Goal: Check status: Check status

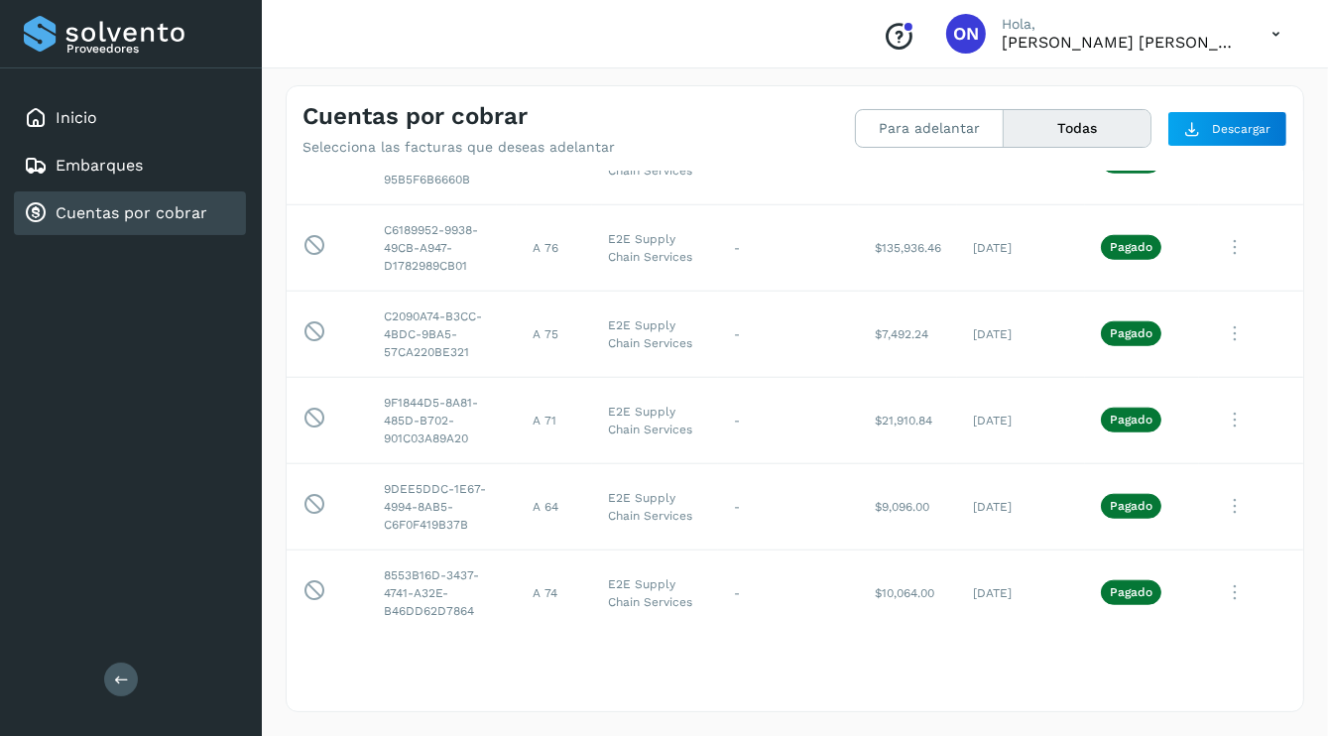
scroll to position [1641, 0]
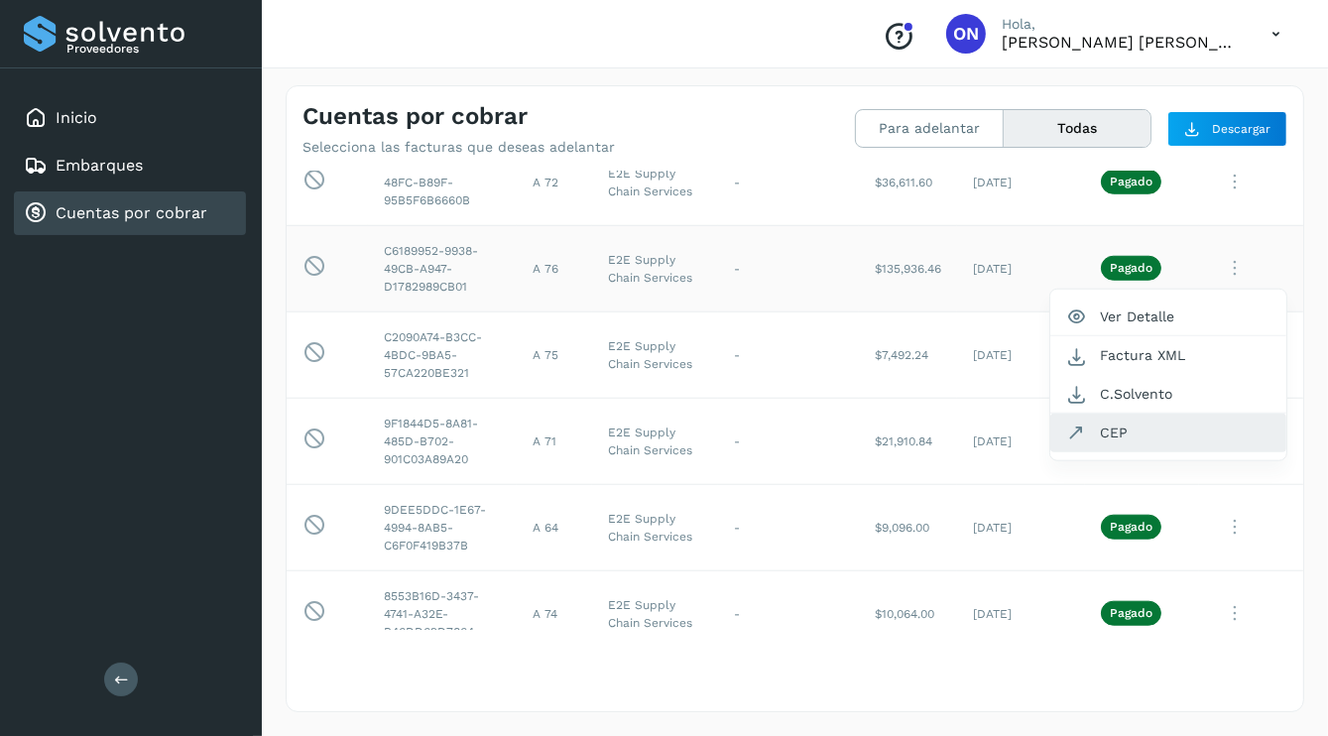
click at [1102, 435] on button "CEP" at bounding box center [1168, 432] width 236 height 38
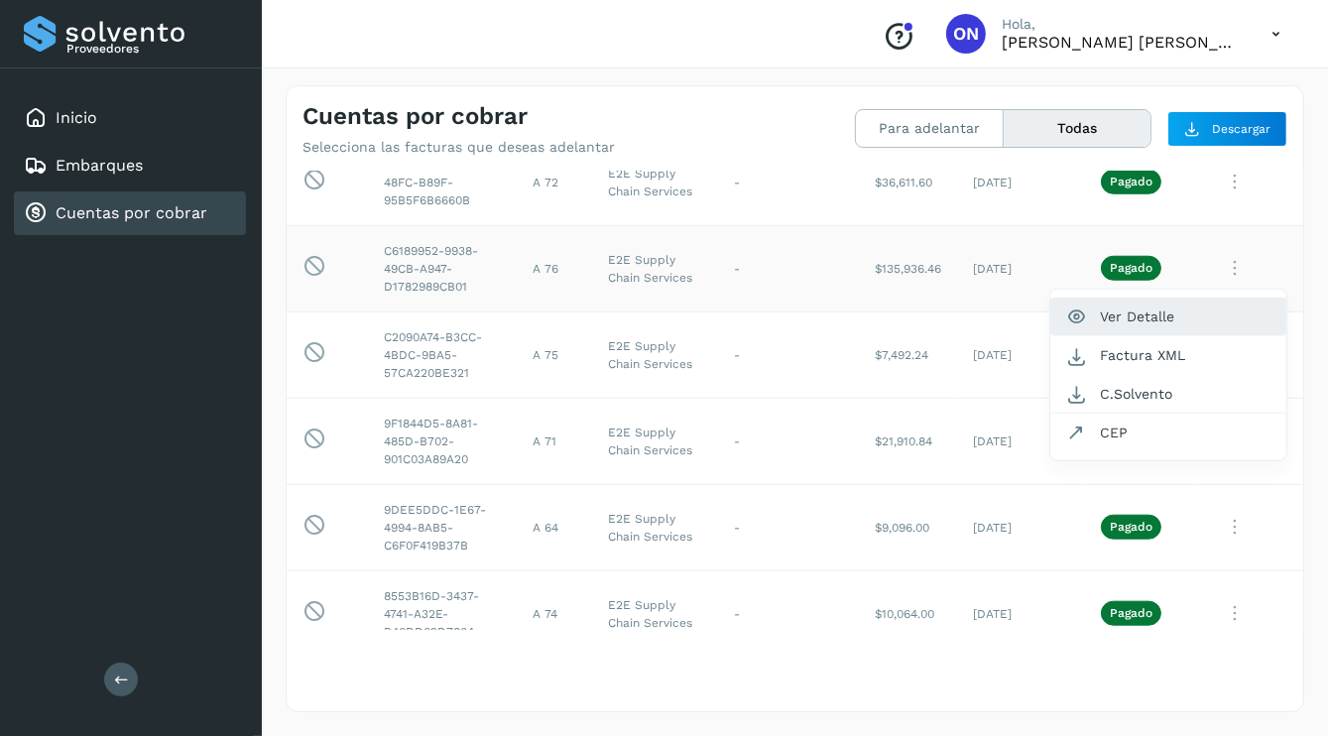
click at [1129, 311] on button "Ver Detalle" at bounding box center [1168, 316] width 236 height 39
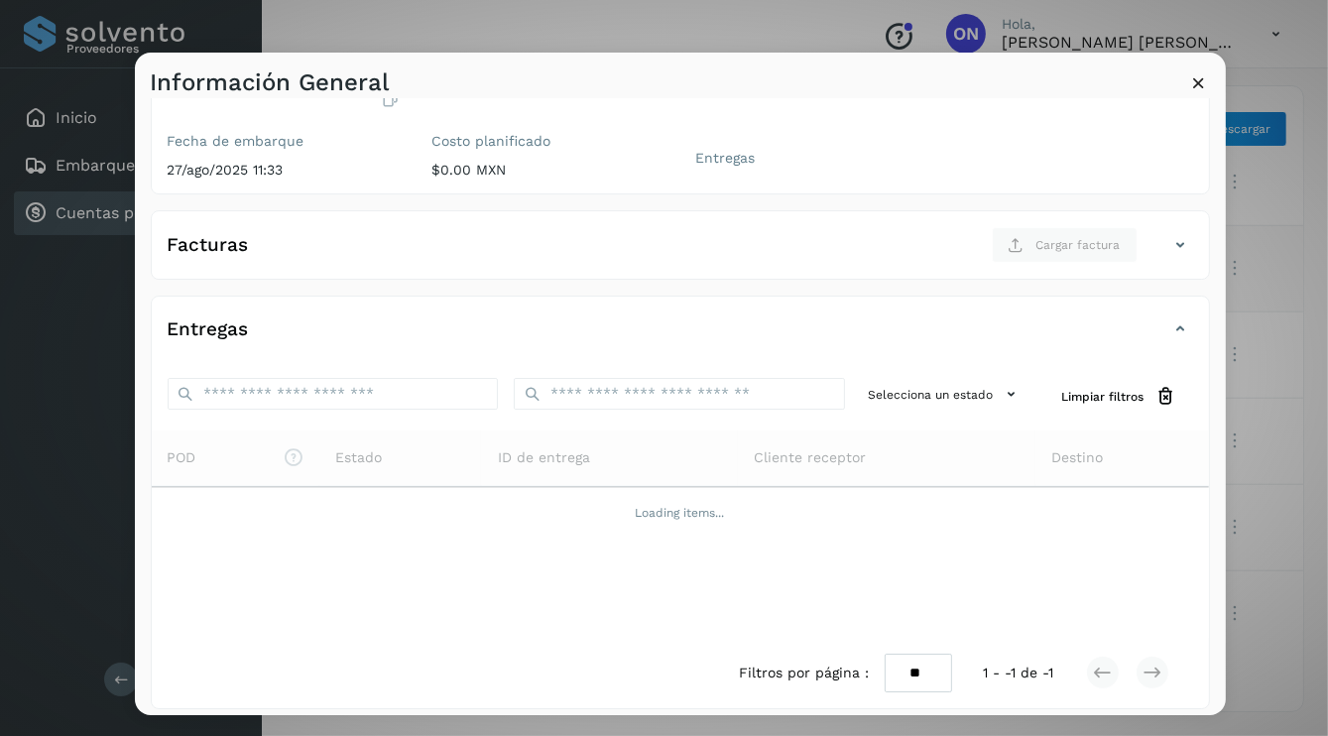
scroll to position [205, 0]
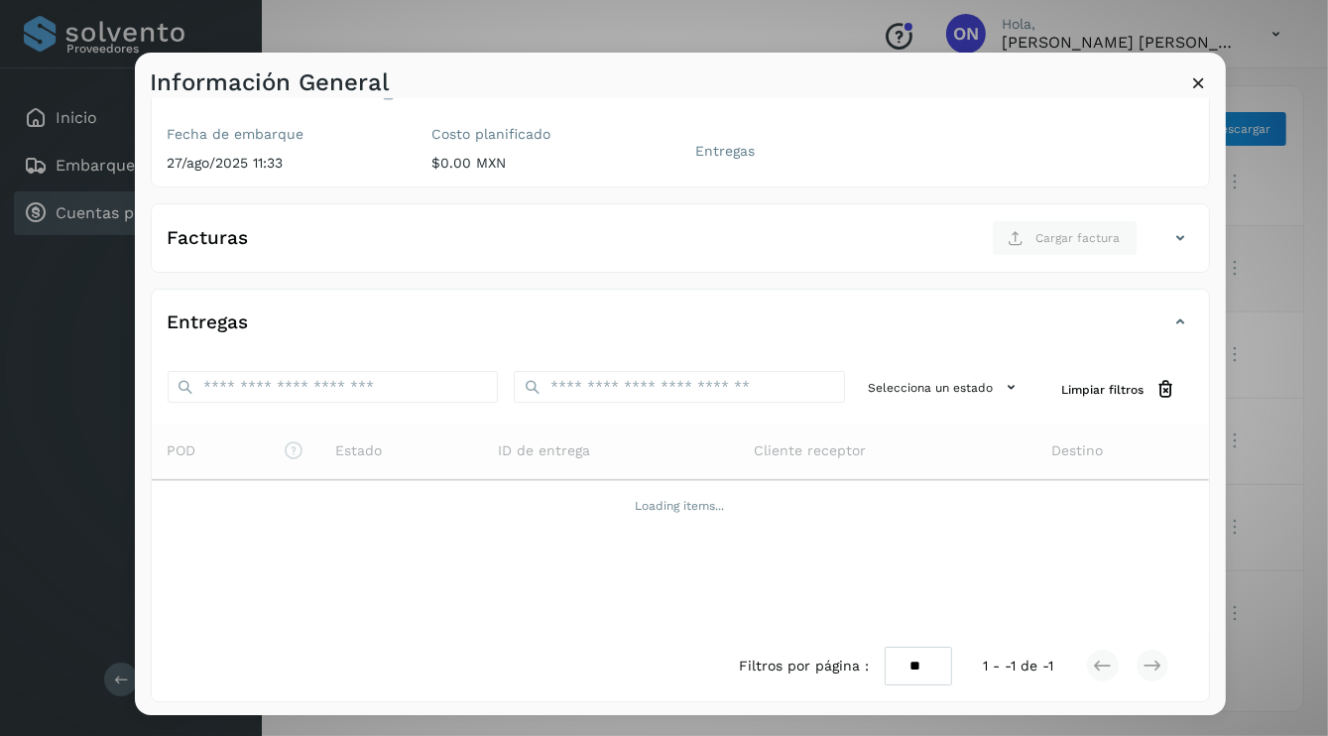
click at [1169, 236] on icon at bounding box center [1181, 238] width 24 height 24
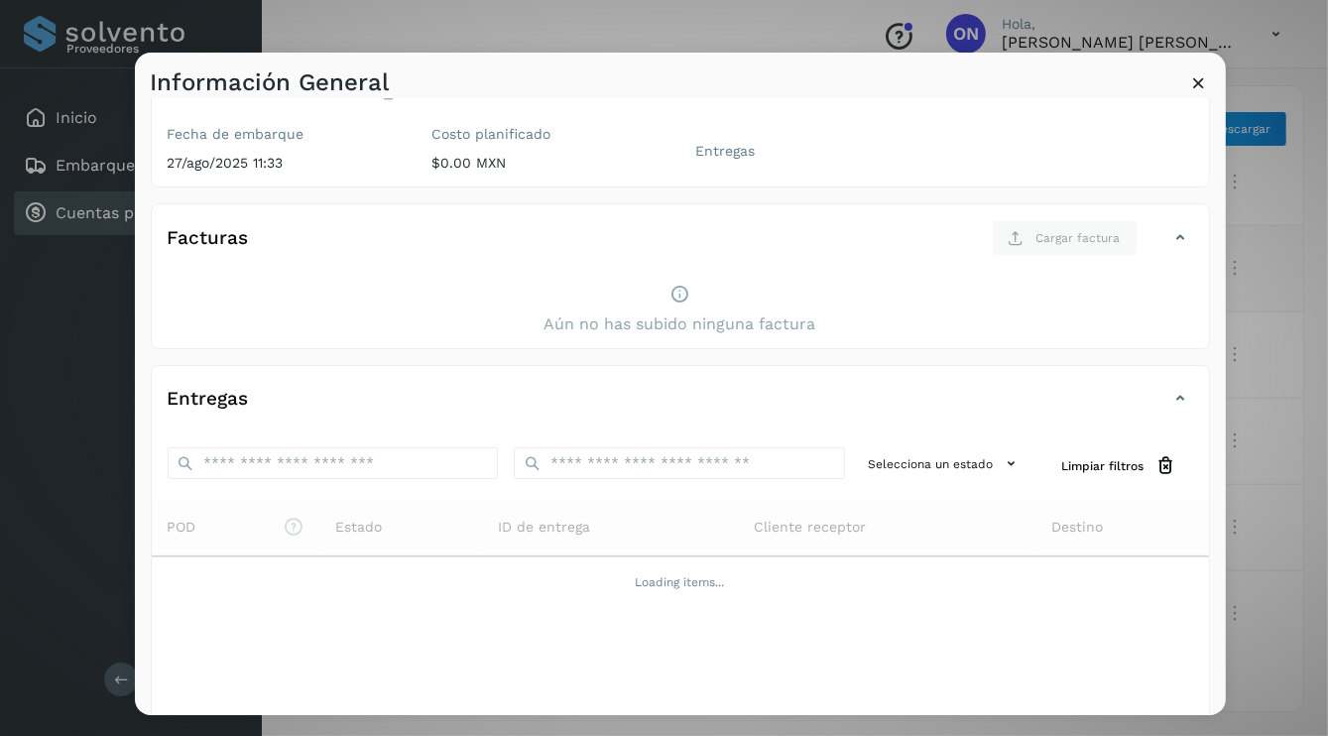
click at [1169, 236] on icon at bounding box center [1181, 238] width 24 height 24
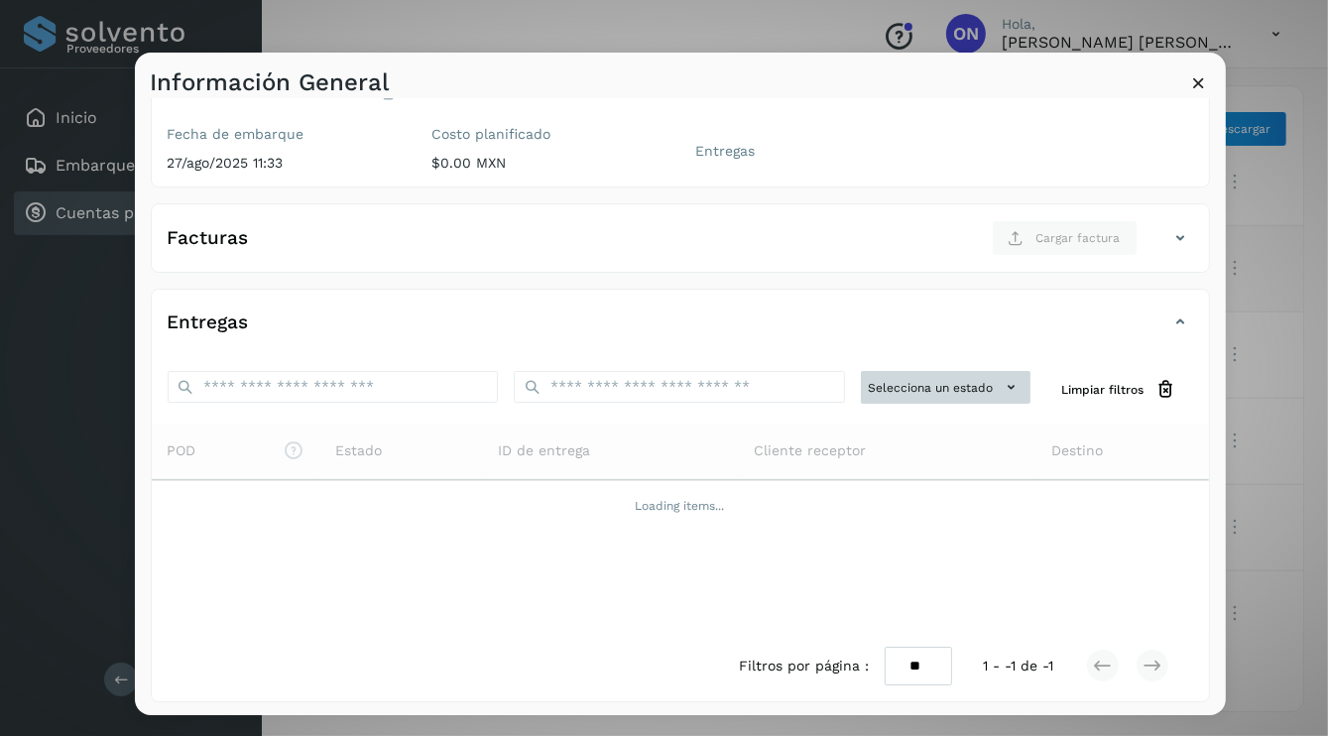
click at [1007, 391] on button "Selecciona un estado" at bounding box center [946, 387] width 170 height 33
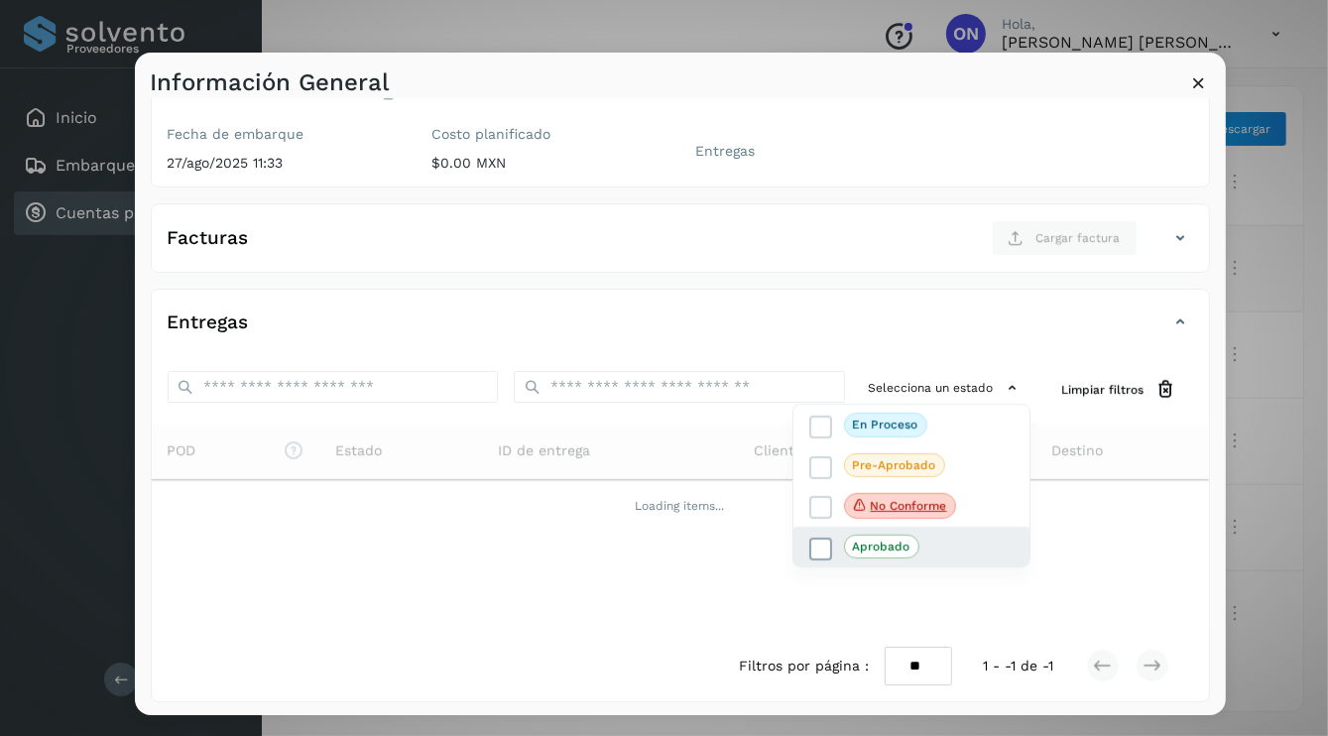
click at [874, 548] on p "Aprobado" at bounding box center [882, 546] width 58 height 14
click at [602, 379] on div at bounding box center [799, 421] width 1328 height 736
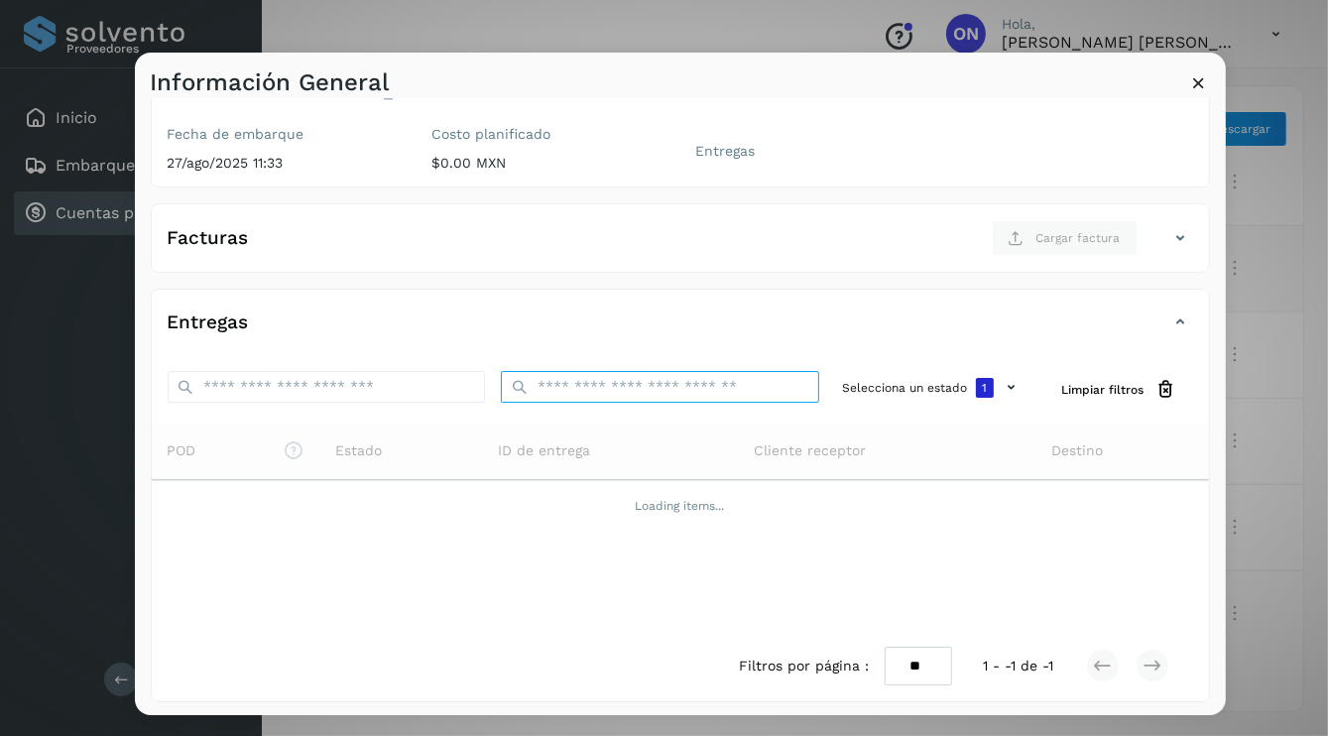
click at [605, 379] on input "ID de embarque" at bounding box center [660, 387] width 318 height 32
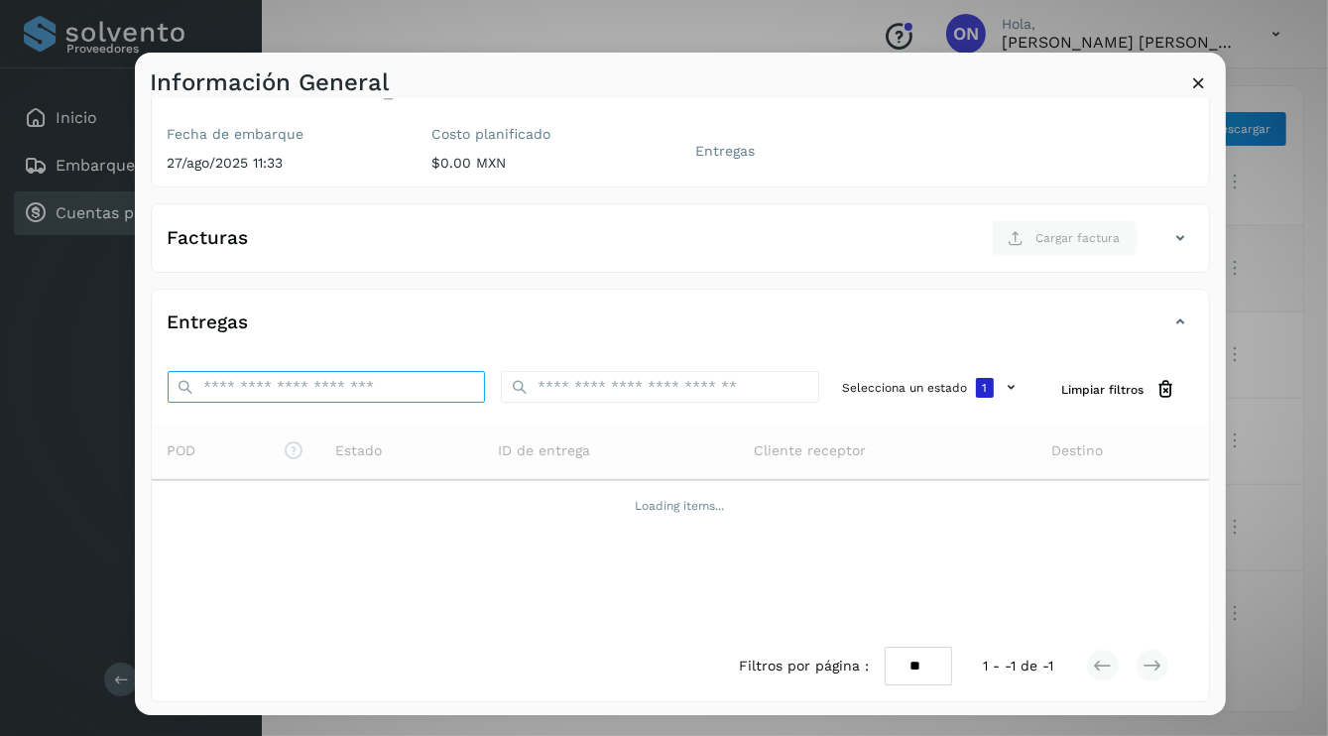
click at [271, 391] on input "ID de embarque" at bounding box center [327, 387] width 318 height 32
click at [1200, 77] on icon at bounding box center [1199, 82] width 21 height 21
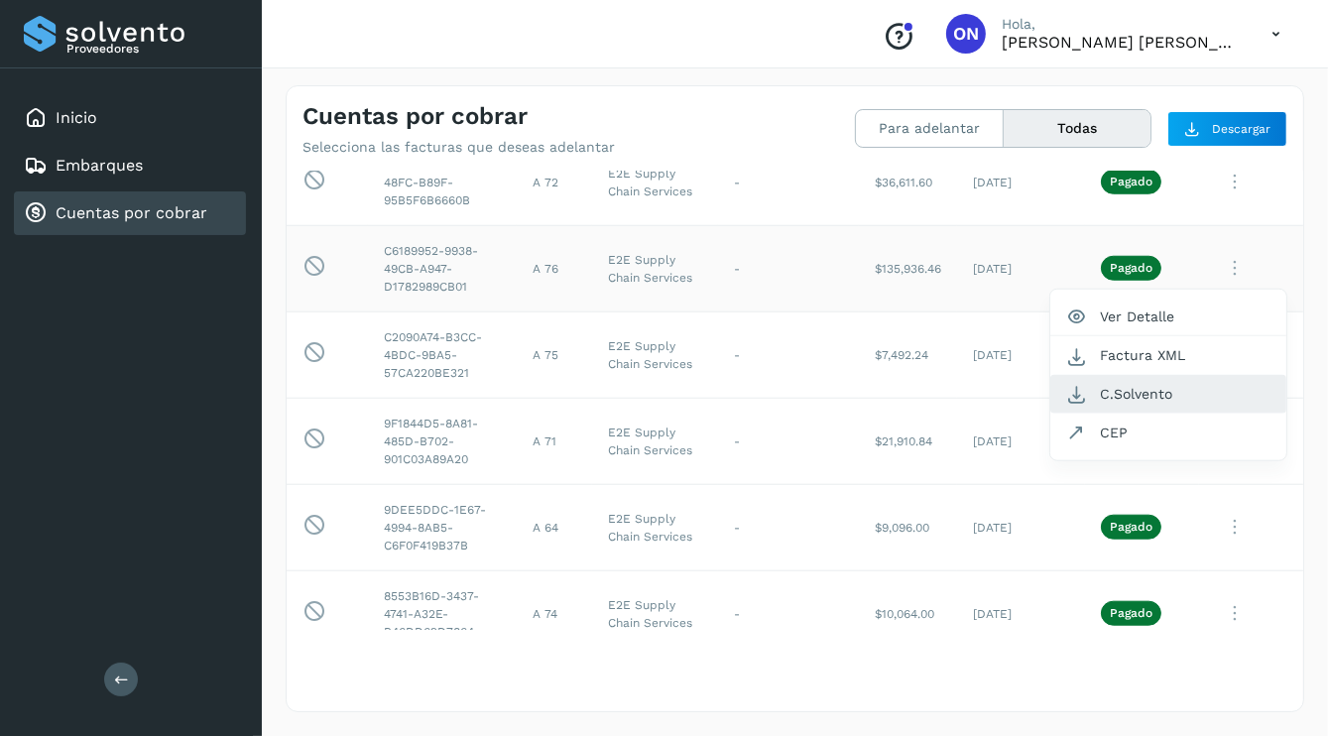
click at [1122, 387] on button "C.Solvento" at bounding box center [1168, 394] width 236 height 39
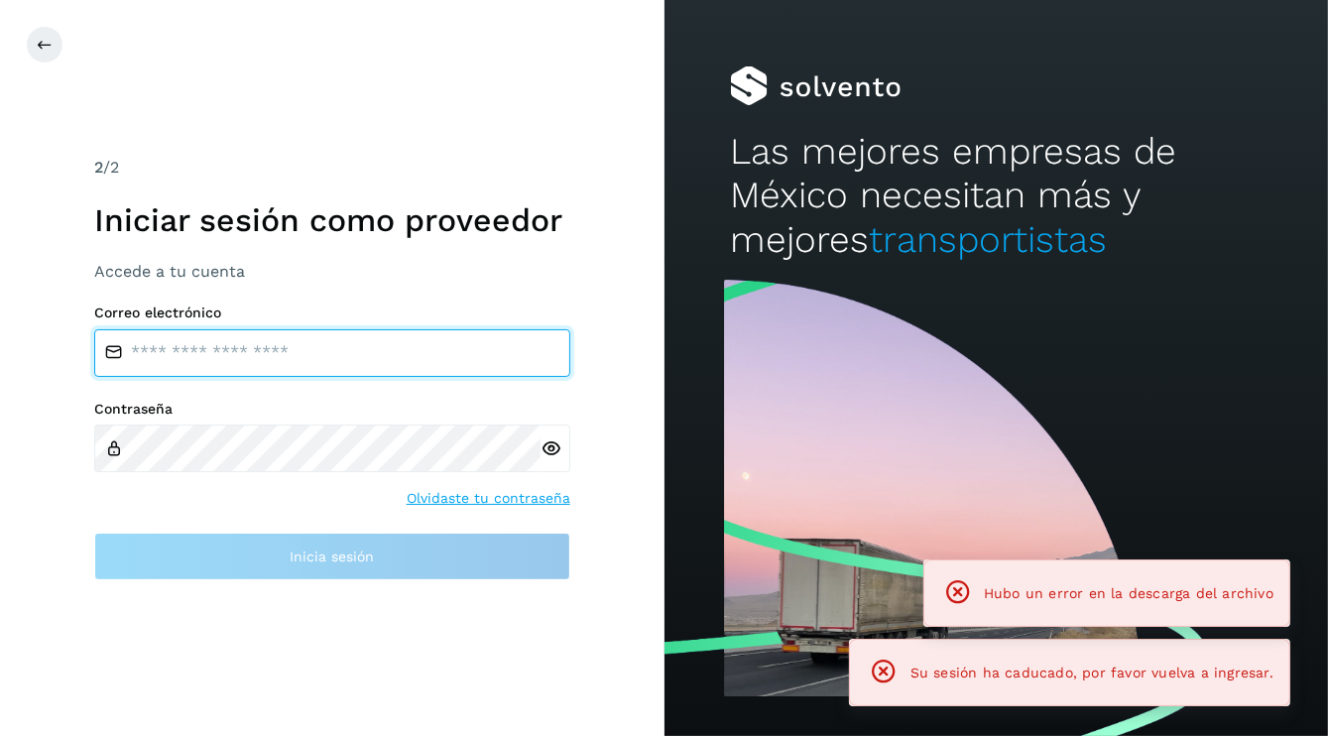
type input "**********"
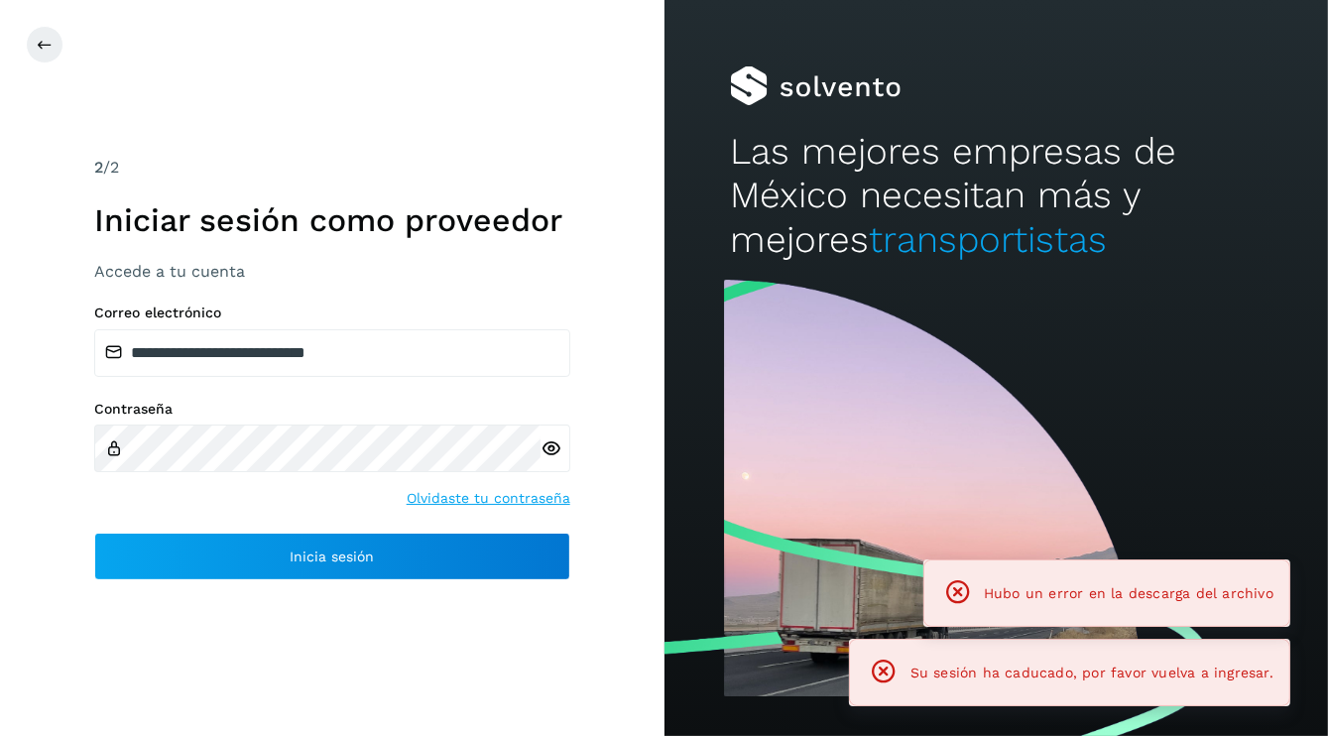
click at [560, 446] on icon at bounding box center [550, 448] width 21 height 21
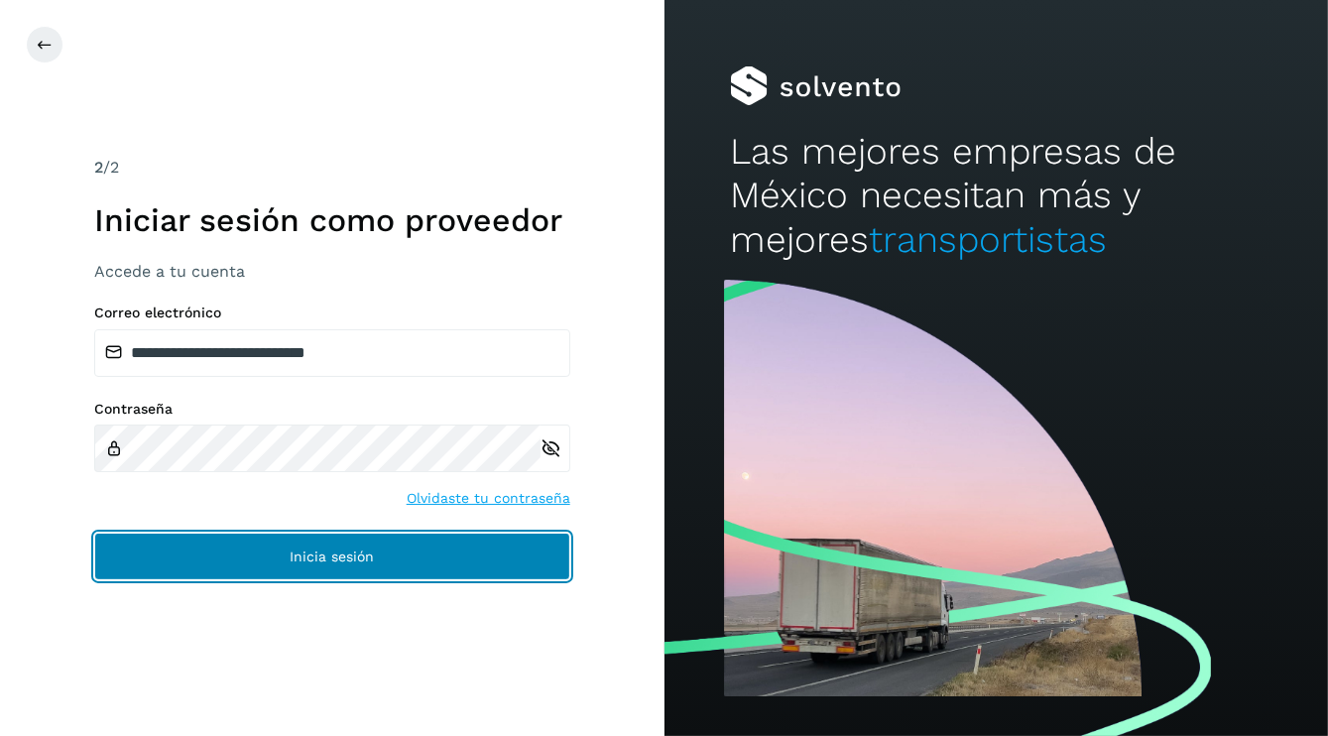
click at [300, 556] on span "Inicia sesión" at bounding box center [332, 556] width 84 height 14
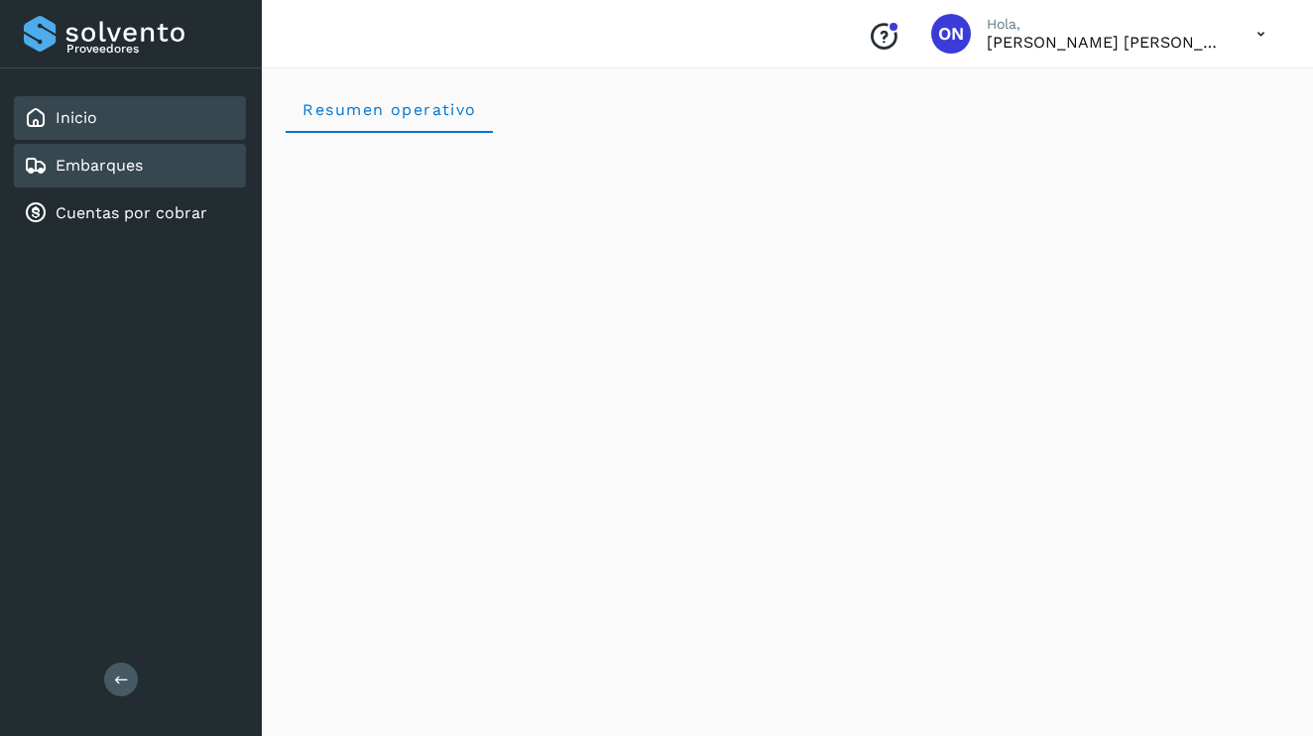
click at [109, 160] on link "Embarques" at bounding box center [99, 165] width 87 height 19
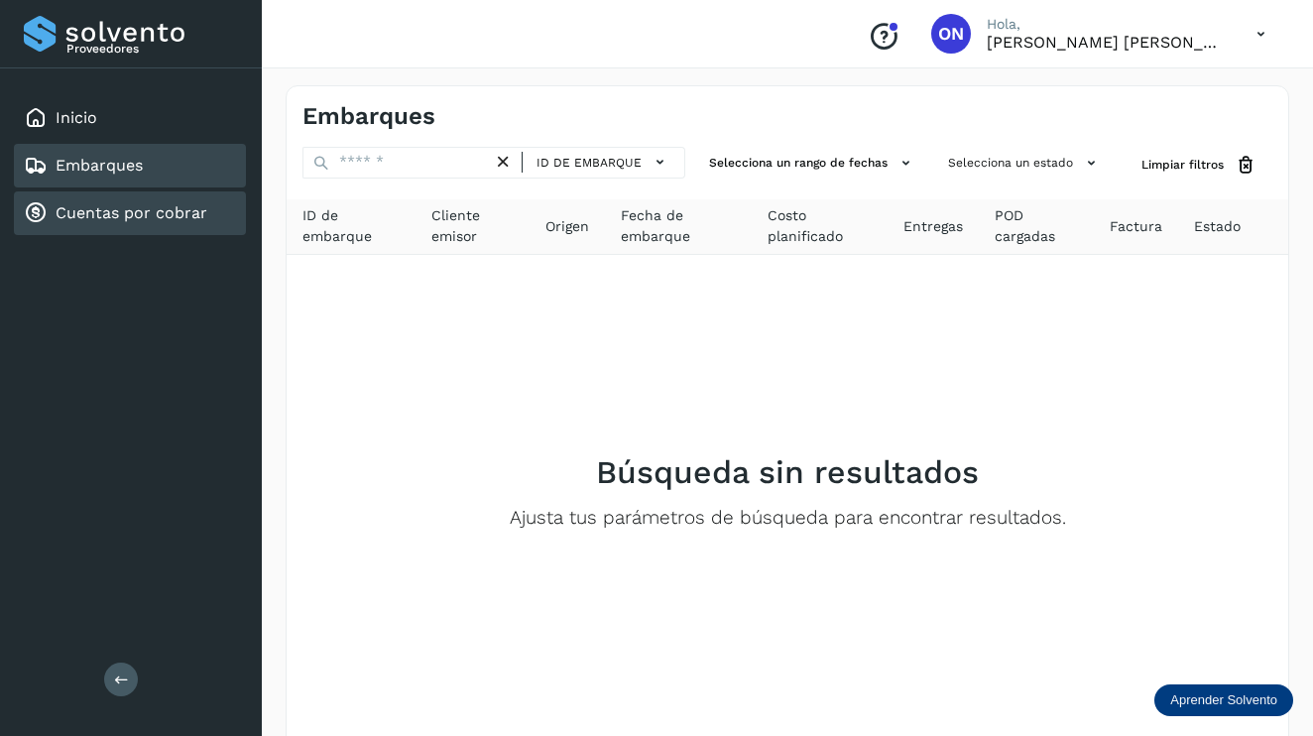
click at [91, 208] on link "Cuentas por cobrar" at bounding box center [132, 212] width 152 height 19
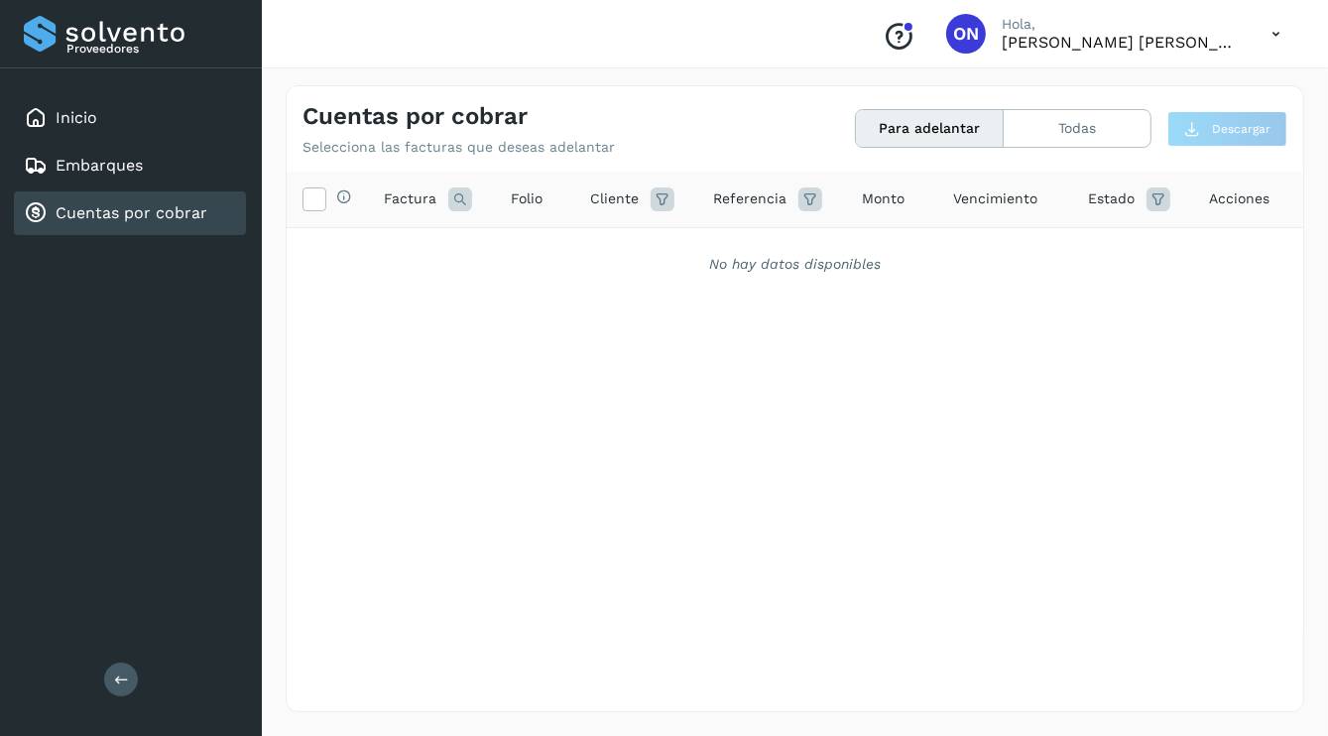
click at [180, 209] on link "Cuentas por cobrar" at bounding box center [132, 212] width 152 height 19
click at [1074, 133] on button "Todas" at bounding box center [1076, 128] width 147 height 37
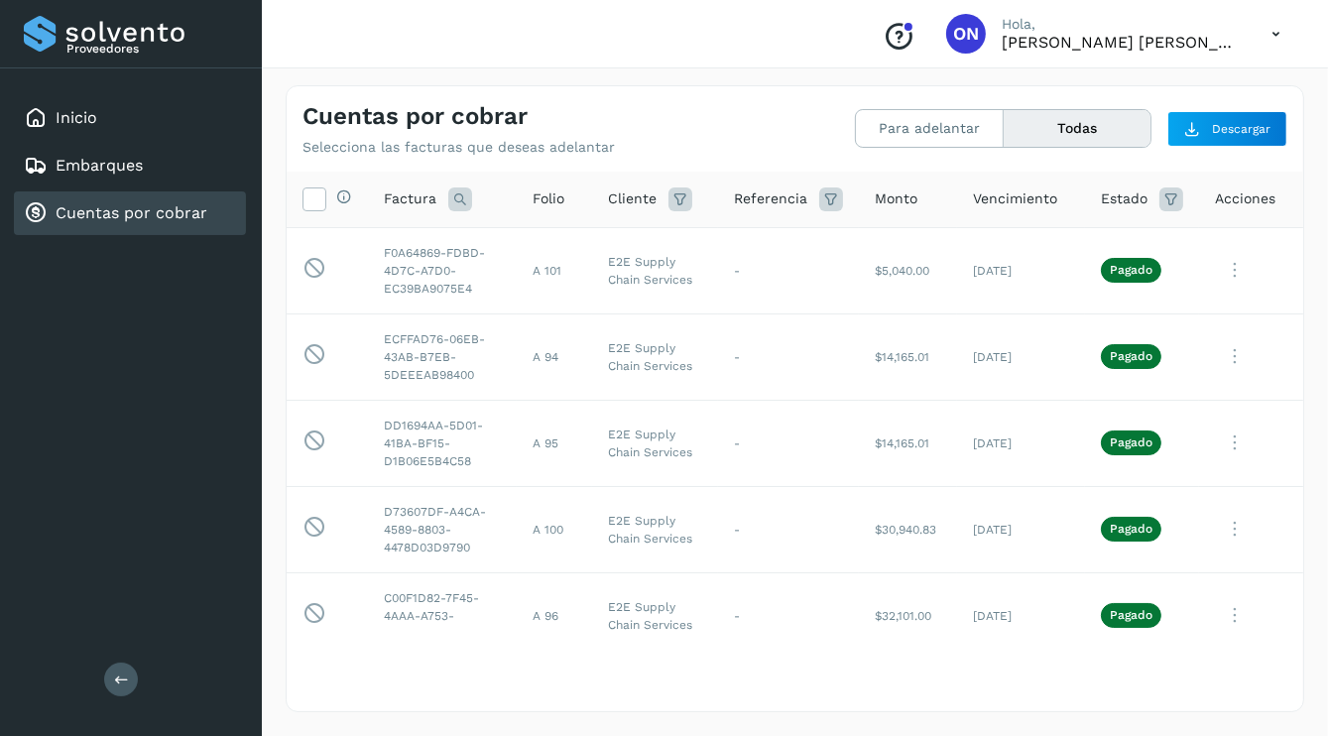
click at [1230, 204] on span "Acciones" at bounding box center [1245, 198] width 60 height 21
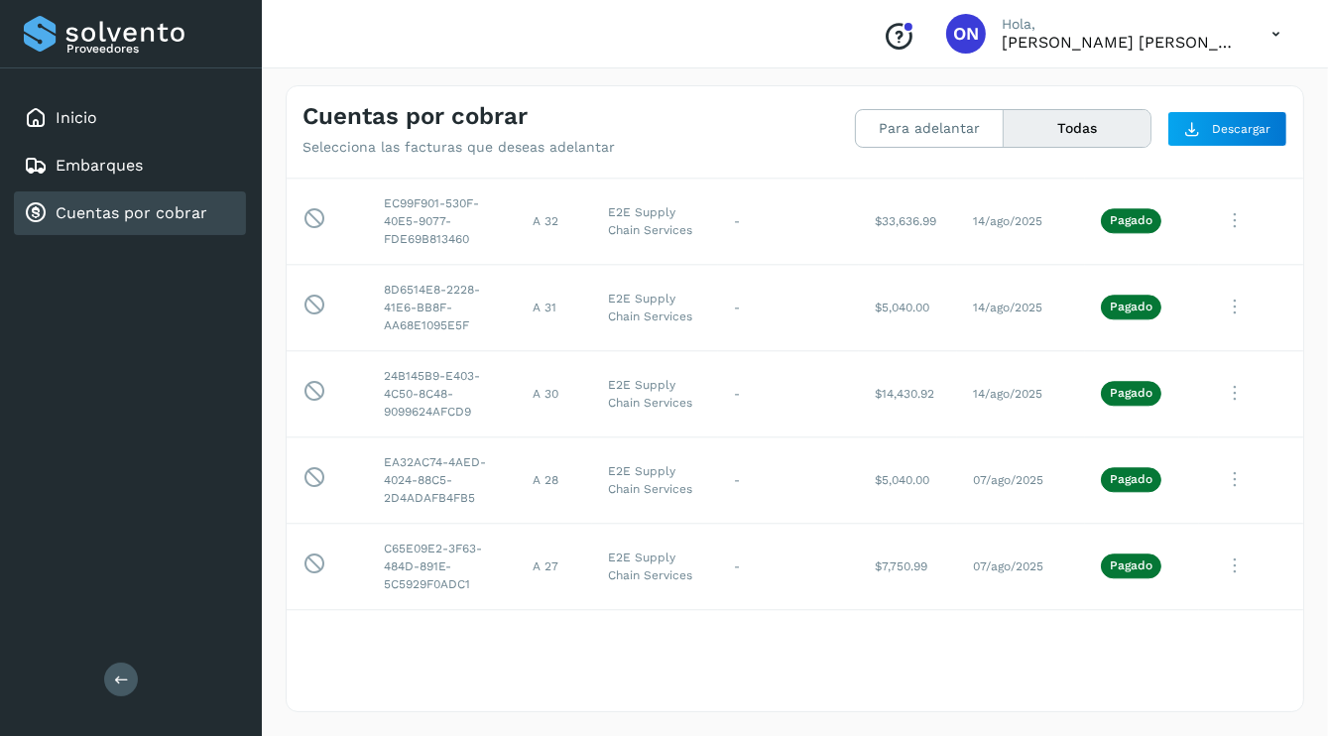
scroll to position [4589, 0]
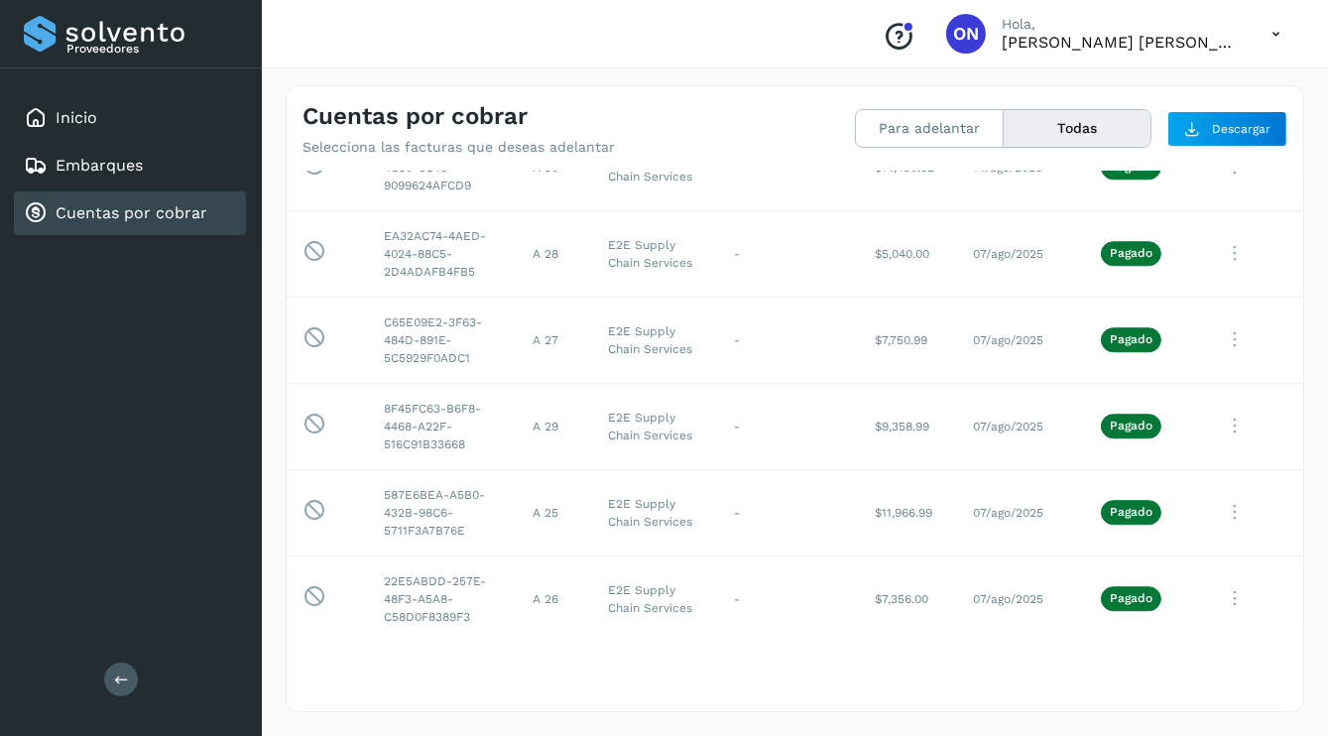
click at [1268, 36] on icon at bounding box center [1275, 34] width 41 height 41
click at [1133, 97] on div "Cerrar sesión" at bounding box center [1177, 89] width 236 height 38
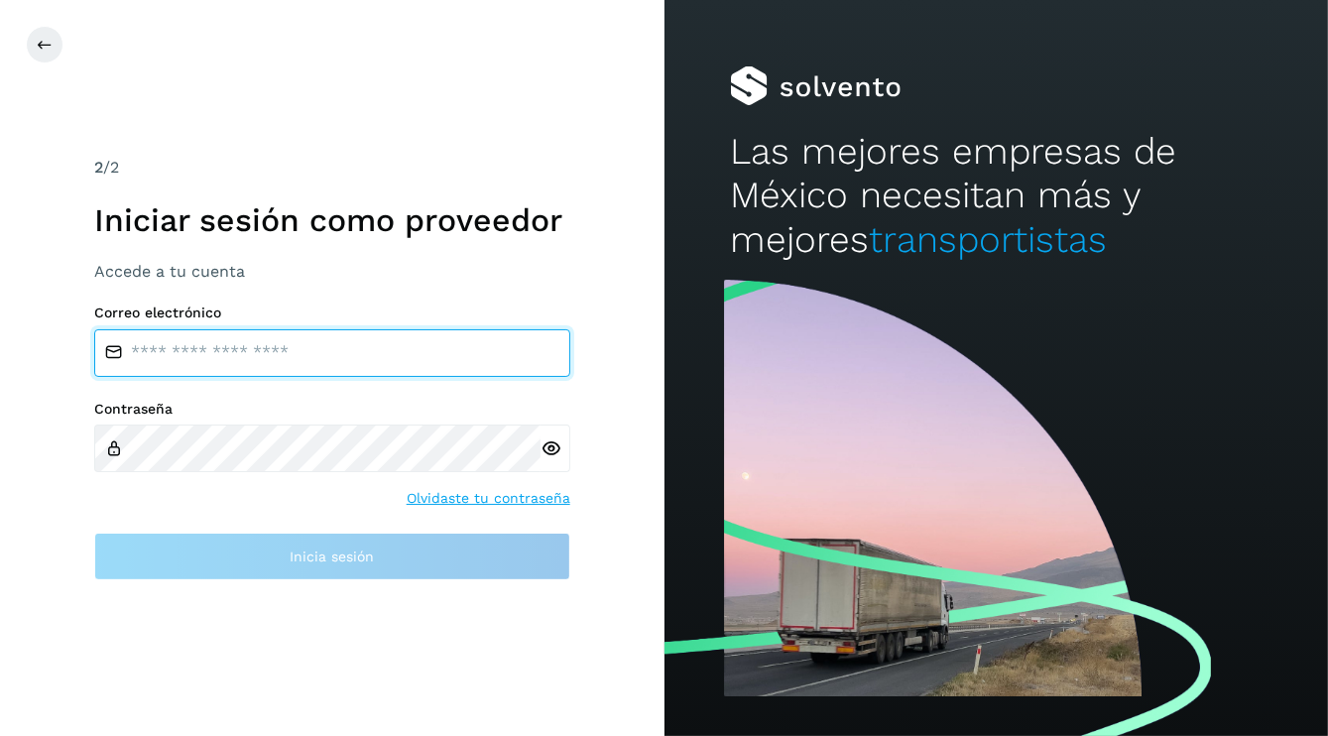
type input "**********"
